Goal: Information Seeking & Learning: Learn about a topic

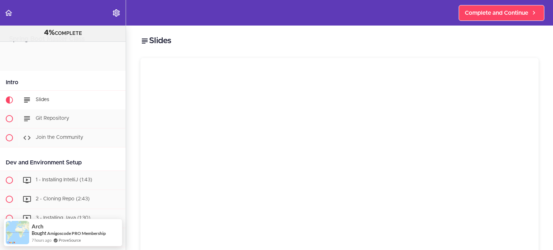
scroll to position [39, 0]
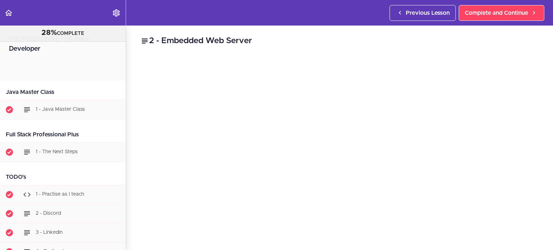
scroll to position [1127, 0]
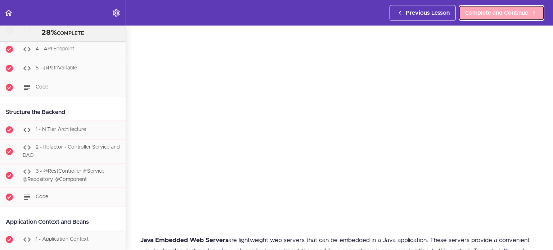
click at [500, 16] on span "Complete and Continue" at bounding box center [496, 13] width 63 height 9
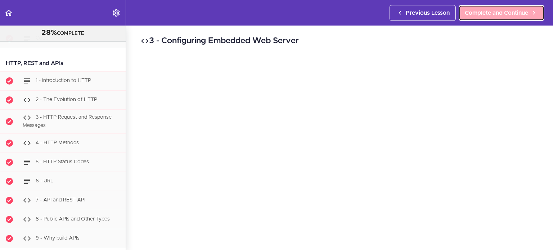
click at [500, 16] on span "Complete and Continue" at bounding box center [496, 13] width 63 height 9
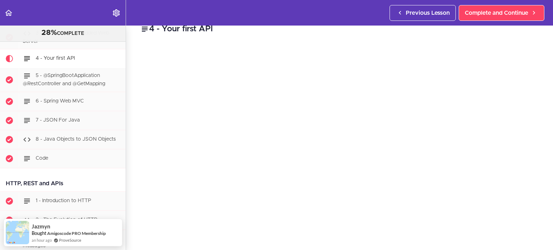
scroll to position [29, 0]
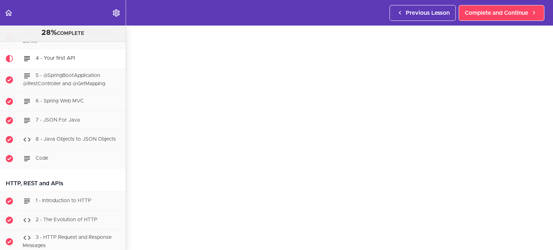
click at [547, 241] on section "PROFESSIONAL Full Stack Developer 28% COMPLETE Java Master Class 1 - Java Maste…" at bounding box center [276, 138] width 553 height 225
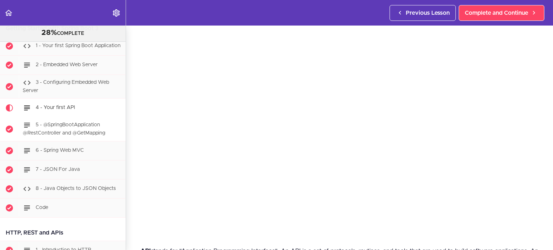
scroll to position [543, 0]
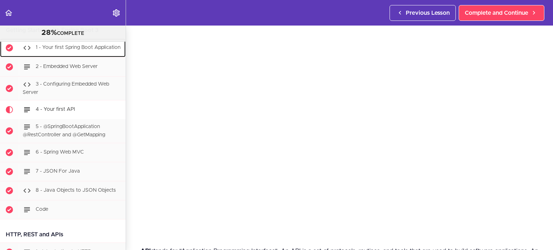
click at [76, 45] on span "1 - Your first Spring Boot Application" at bounding box center [78, 47] width 85 height 5
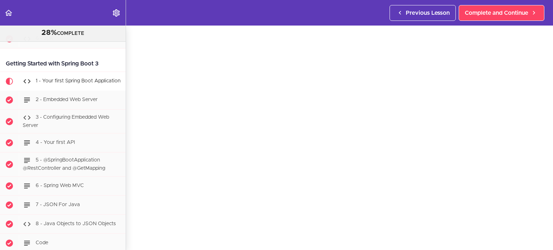
scroll to position [43, 0]
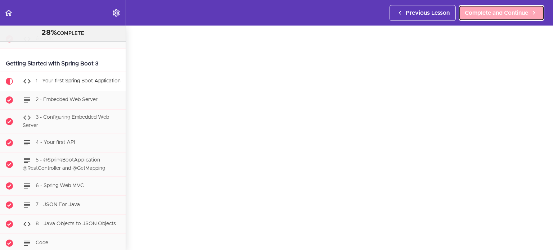
click at [491, 15] on span "Complete and Continue" at bounding box center [496, 13] width 63 height 9
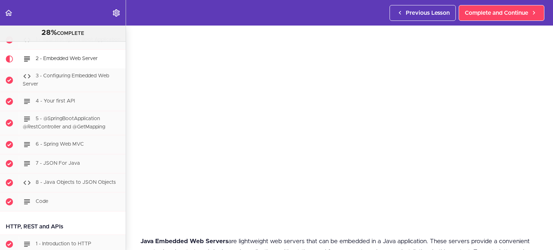
scroll to position [58, 0]
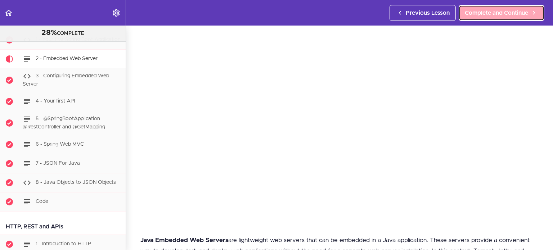
click at [498, 15] on span "Complete and Continue" at bounding box center [496, 13] width 63 height 9
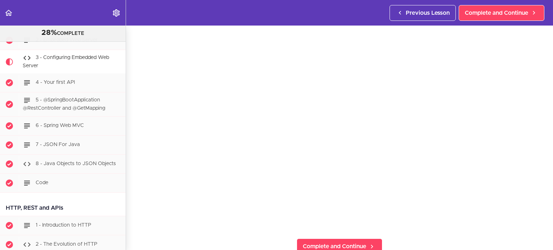
scroll to position [58, 0]
